Goal: Navigation & Orientation: Find specific page/section

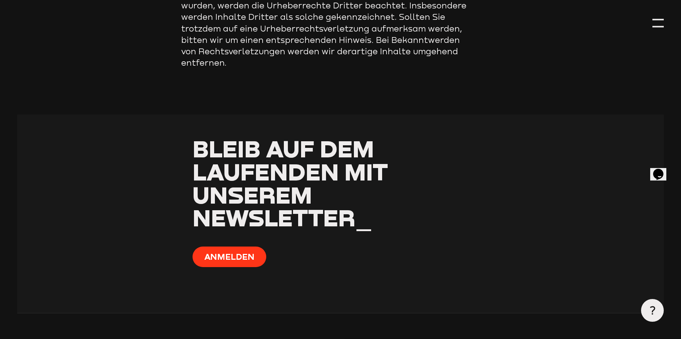
scroll to position [965, 0]
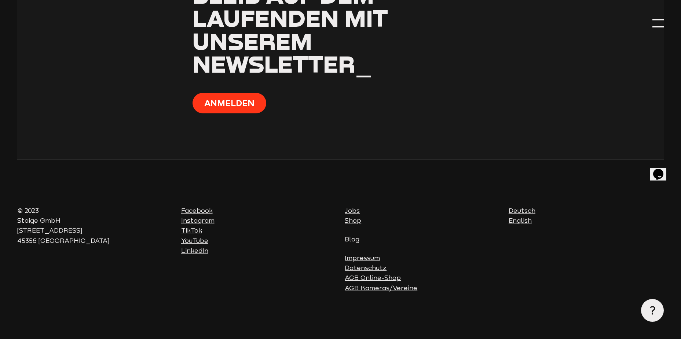
drag, startPoint x: 432, startPoint y: 155, endPoint x: 442, endPoint y: 269, distance: 115.2
click at [364, 258] on link "Impressum" at bounding box center [362, 257] width 35 height 7
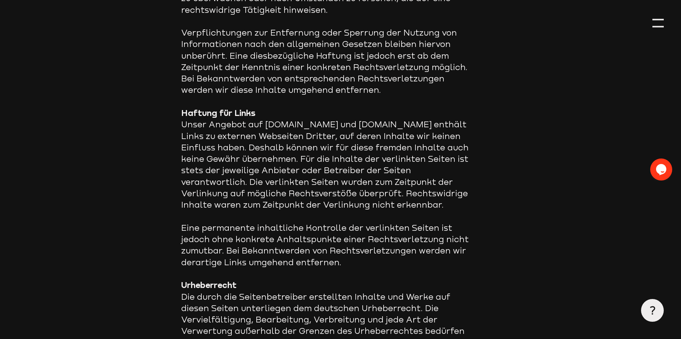
scroll to position [965, 0]
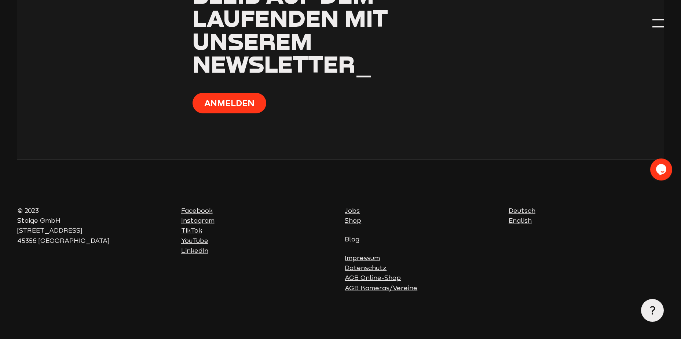
drag, startPoint x: 585, startPoint y: 100, endPoint x: 570, endPoint y: 247, distance: 147.4
